Goal: Task Accomplishment & Management: Use online tool/utility

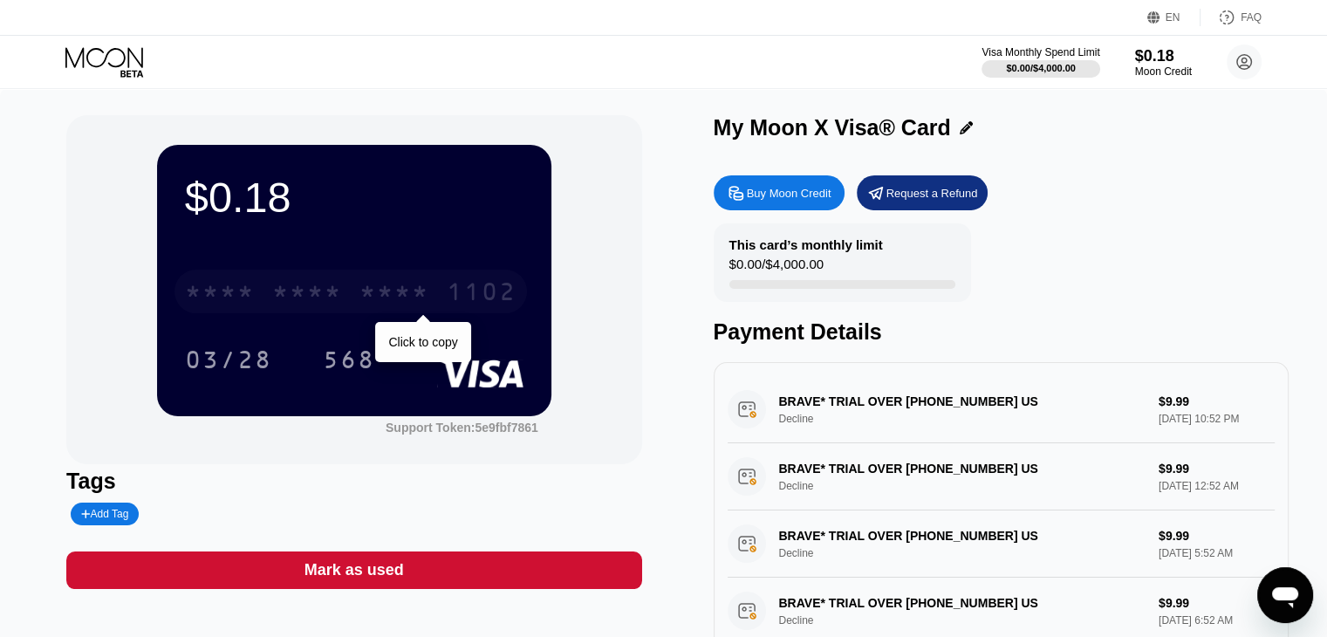
click at [279, 294] on div "* * * *" at bounding box center [307, 294] width 70 height 28
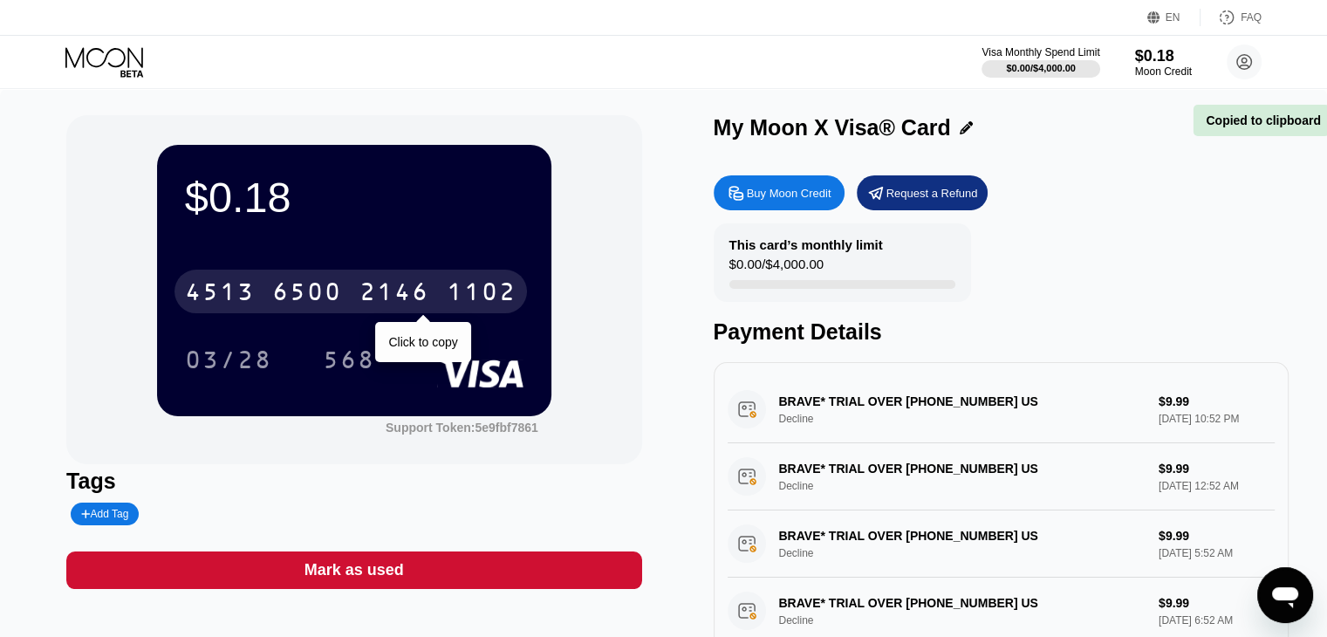
click at [360, 276] on div "[CREDIT_CARD_NUMBER]" at bounding box center [351, 292] width 353 height 44
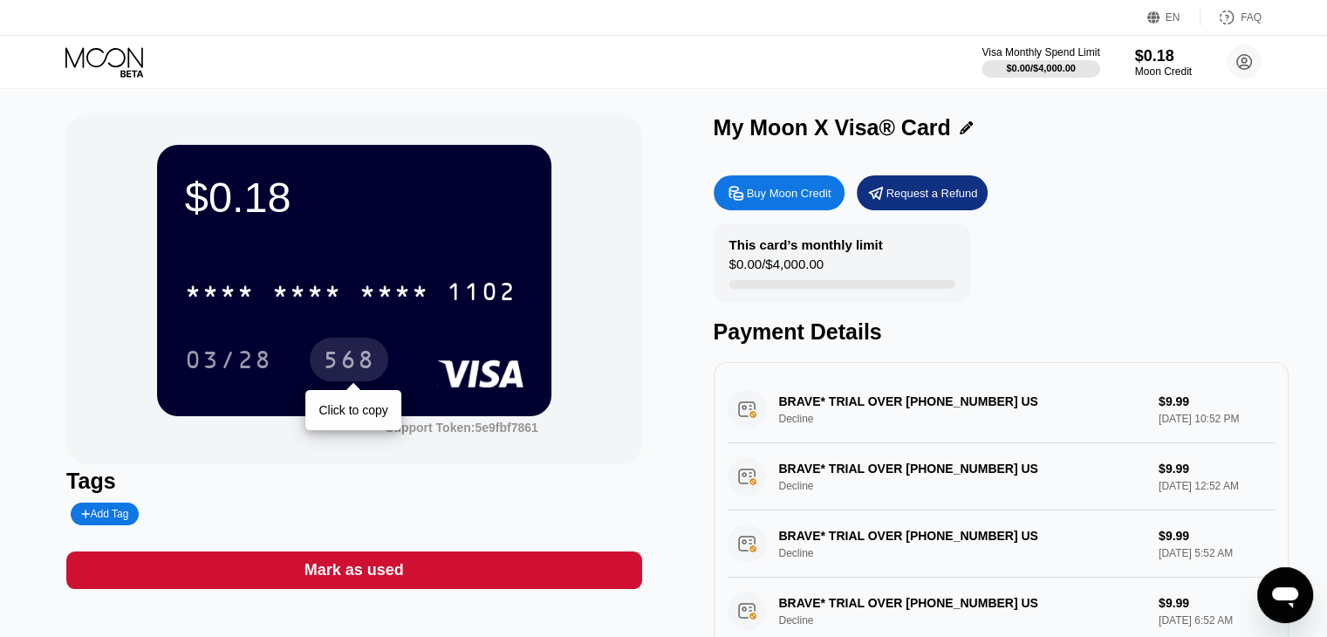
click at [369, 369] on div "568" at bounding box center [349, 362] width 52 height 28
